Goal: Task Accomplishment & Management: Use online tool/utility

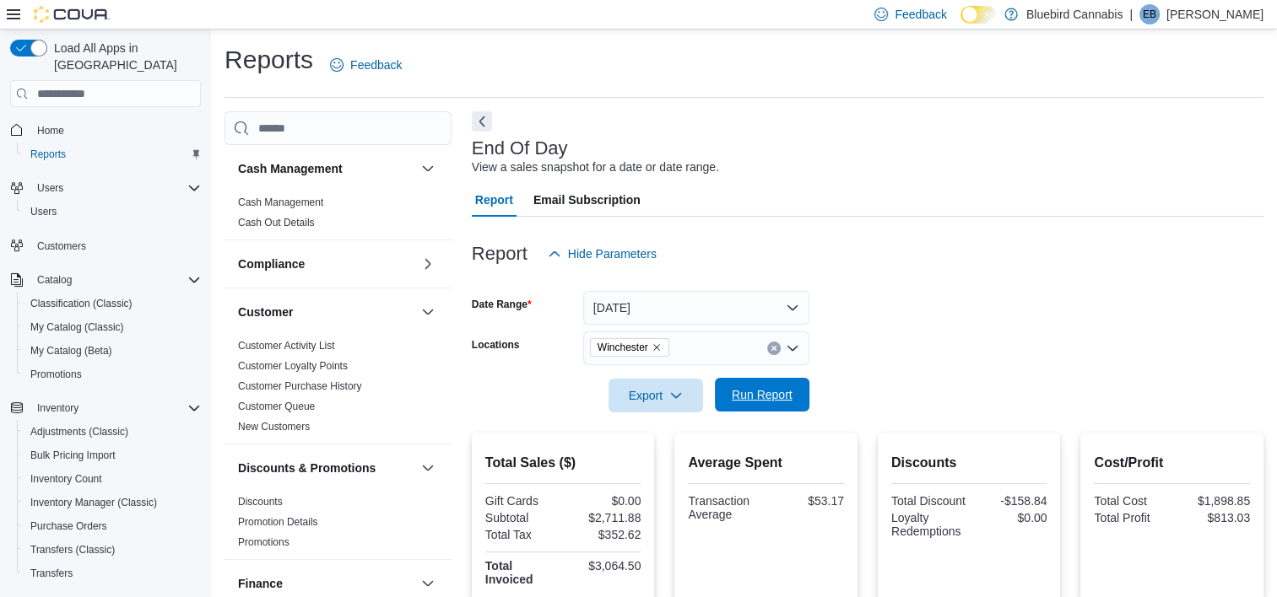
click at [763, 395] on span "Run Report" at bounding box center [762, 395] width 61 height 17
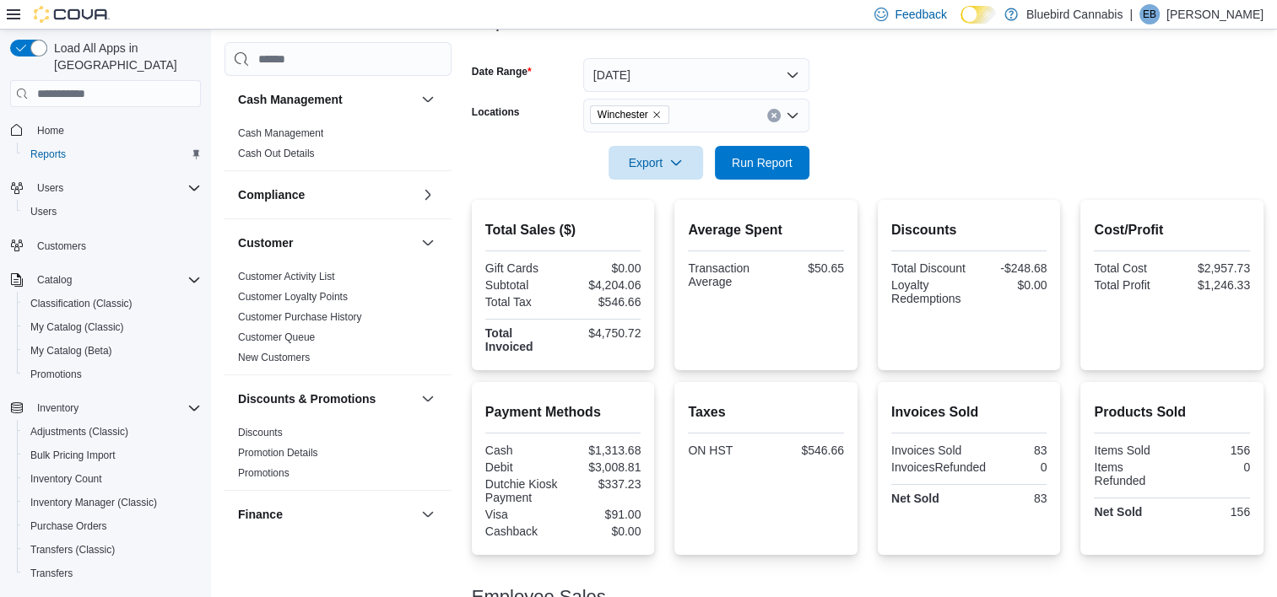
scroll to position [195, 0]
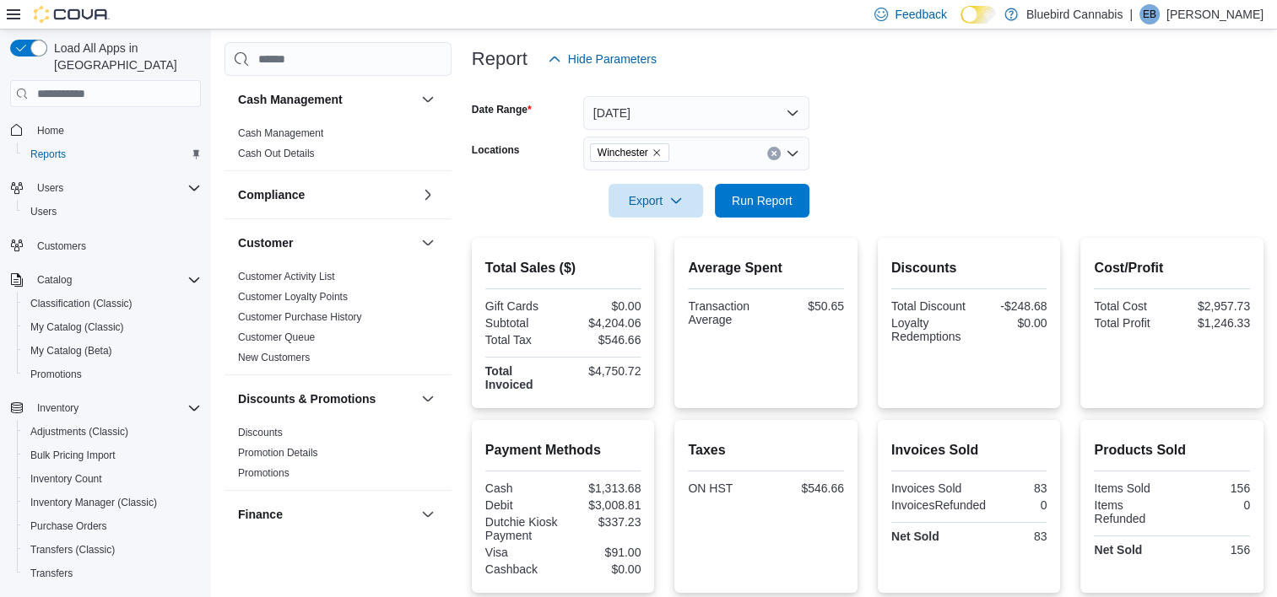
click at [655, 151] on icon "Remove Winchester from selection in this group" at bounding box center [656, 153] width 7 height 7
type input "***"
click at [655, 185] on span "[STREET_ADDRESS]" at bounding box center [677, 182] width 116 height 17
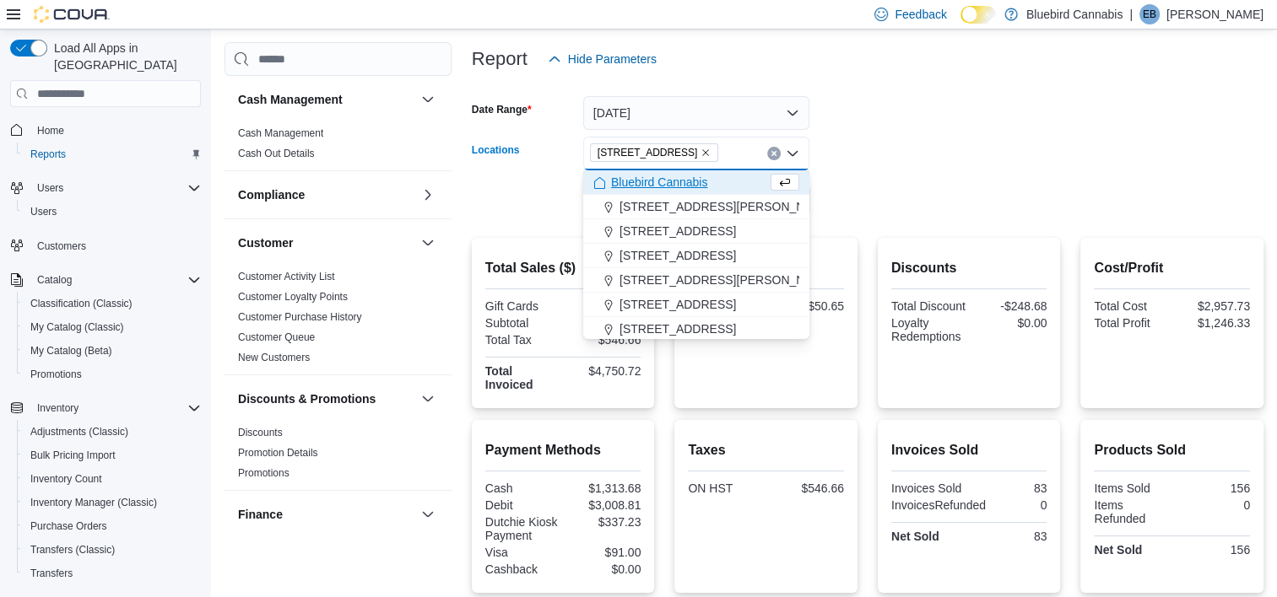
click at [955, 174] on div at bounding box center [868, 177] width 792 height 14
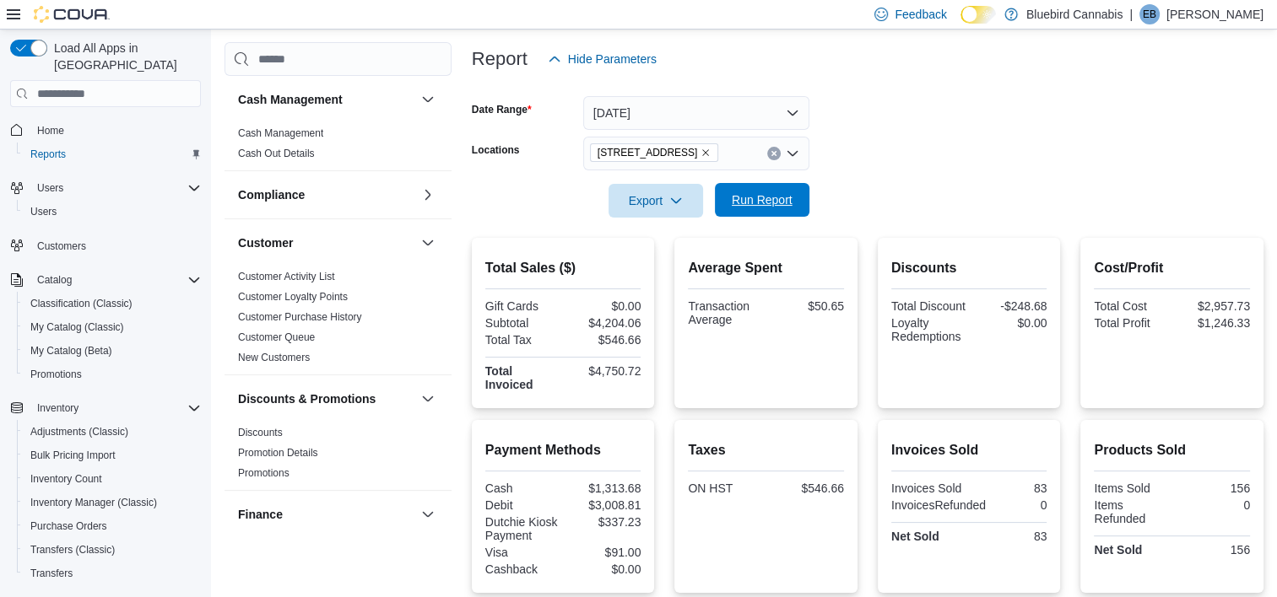
click at [773, 204] on span "Run Report" at bounding box center [762, 200] width 61 height 17
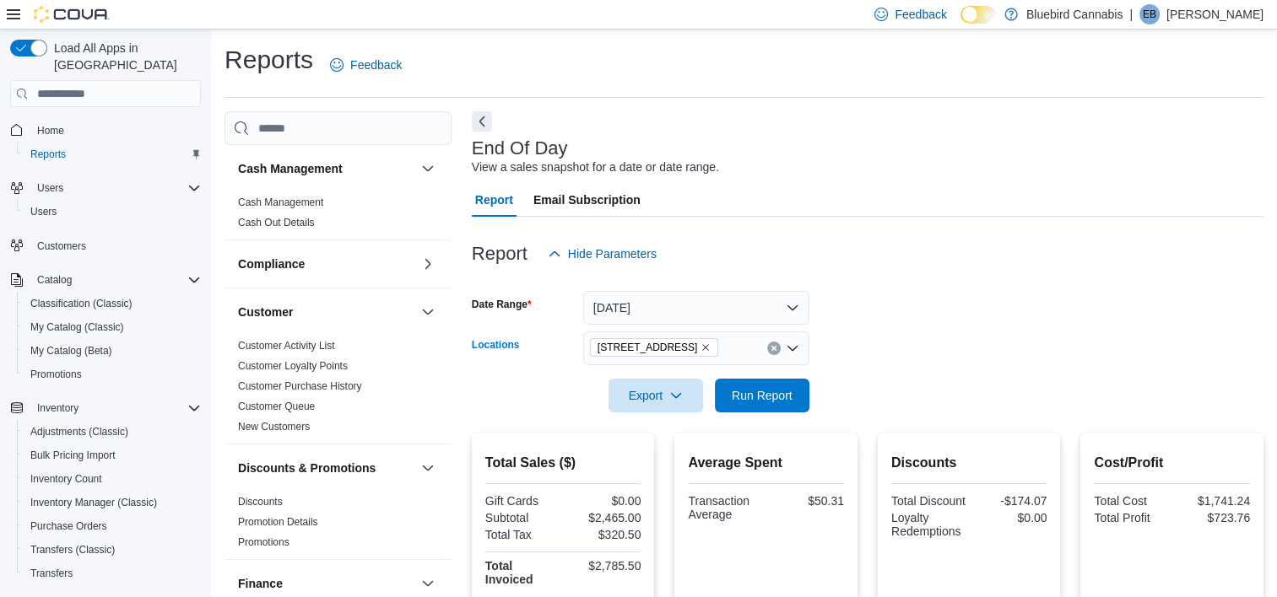
click at [711, 349] on icon "Remove 5530 Manotick Main St. from selection in this group" at bounding box center [705, 348] width 10 height 10
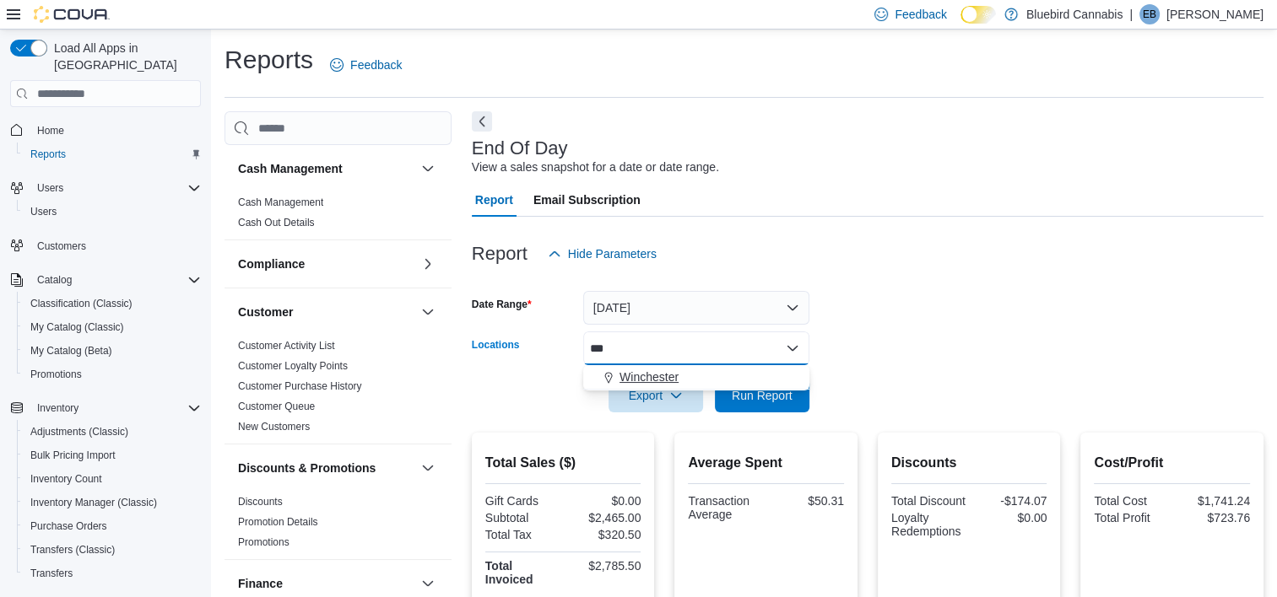
type input "***"
click at [690, 375] on div "Winchester" at bounding box center [696, 377] width 206 height 17
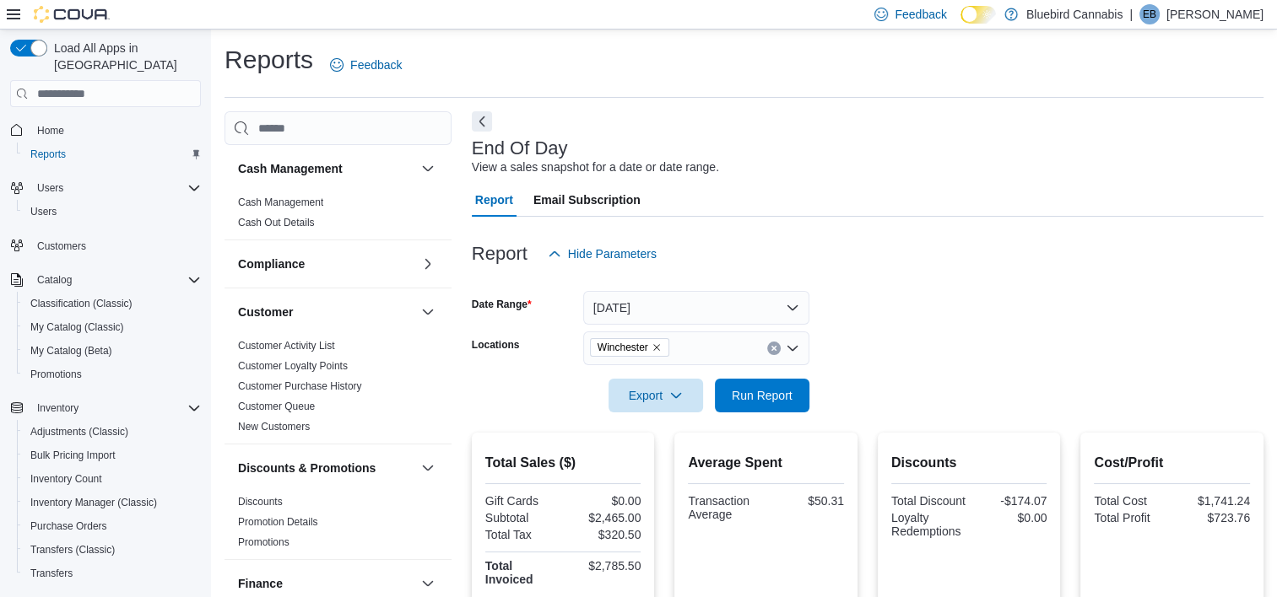
click at [942, 350] on form "Date Range [DATE] Locations Winchester Export Run Report" at bounding box center [868, 342] width 792 height 142
click at [756, 406] on span "Run Report" at bounding box center [762, 395] width 74 height 34
click at [754, 405] on span "Run Report" at bounding box center [762, 395] width 74 height 34
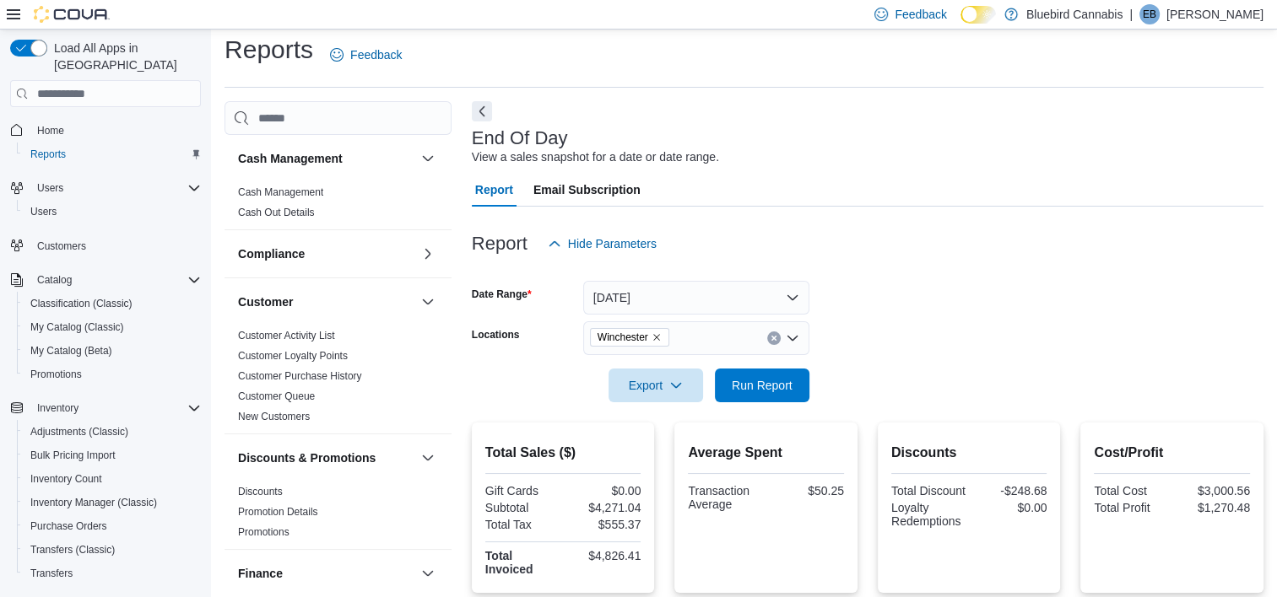
scroll to position [7, 0]
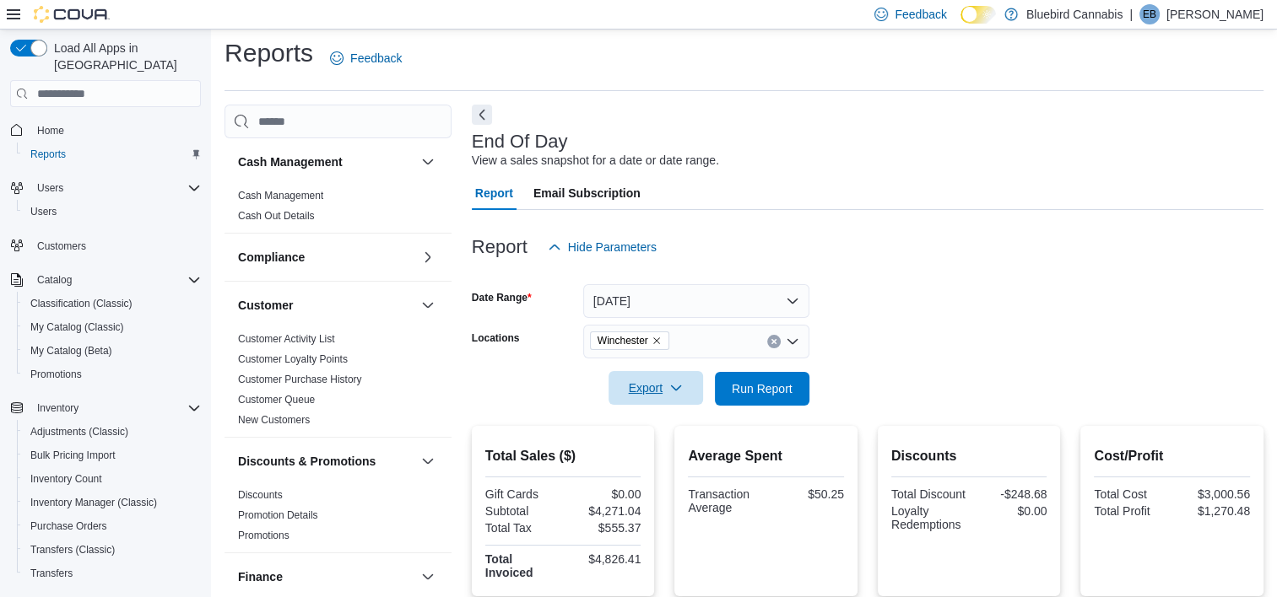
click at [675, 386] on icon "button" at bounding box center [676, 388] width 14 height 14
click at [771, 385] on span "Run Report" at bounding box center [762, 388] width 61 height 17
